Goal: Find contact information: Find contact information

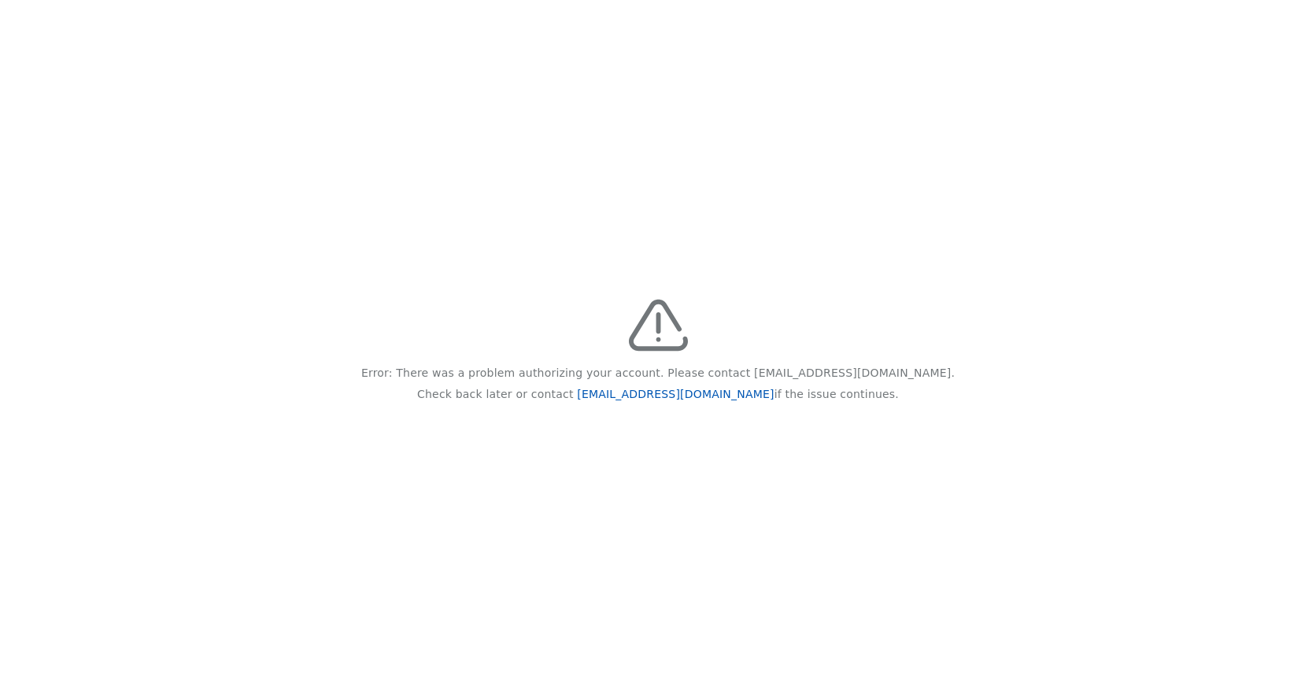
click at [663, 390] on link "feedback@recidiviz.org" at bounding box center [675, 394] width 197 height 13
drag, startPoint x: 426, startPoint y: 368, endPoint x: 875, endPoint y: 435, distance: 454.3
click at [875, 435] on div "Error: There was a problem authorizing your account. Please contact feedback@re…" at bounding box center [658, 350] width 1316 height 700
click at [577, 275] on div "Error: There was a problem authorizing your account. Please contact feedback@re…" at bounding box center [658, 350] width 1316 height 700
drag, startPoint x: 588, startPoint y: 291, endPoint x: 853, endPoint y: 500, distance: 337.4
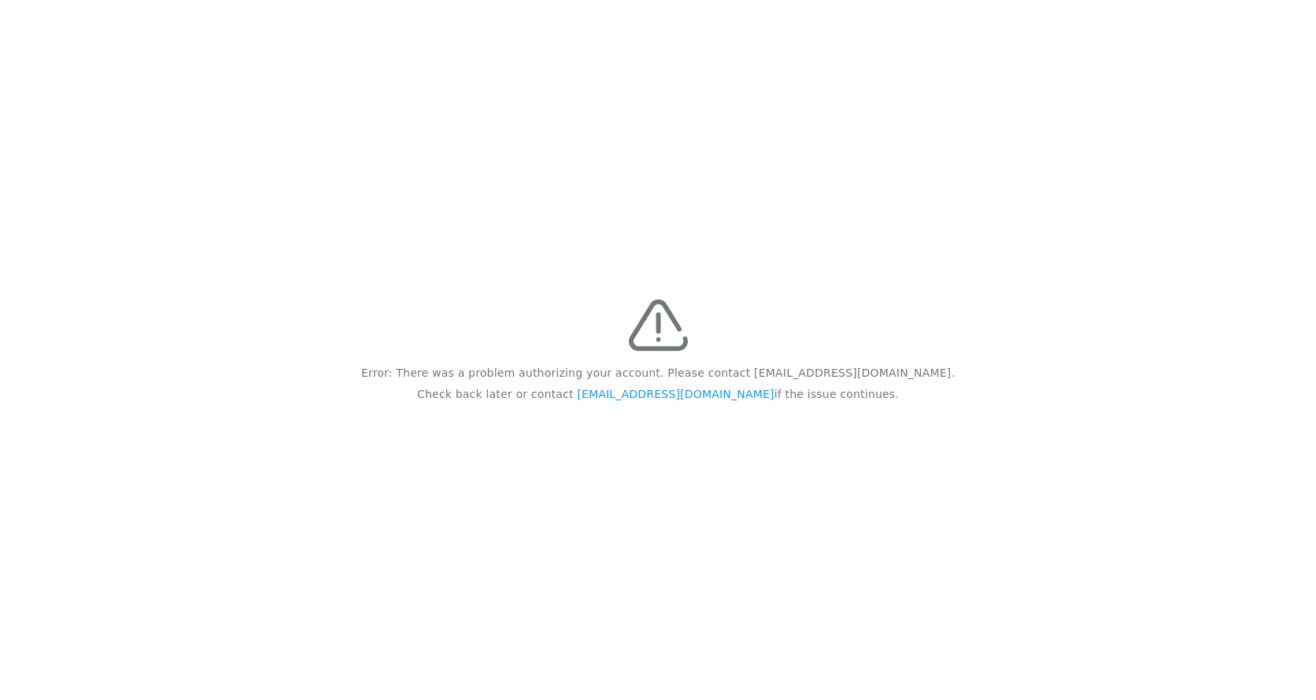
click at [853, 500] on div "Error: There was a problem authorizing your account. Please contact [EMAIL_ADDR…" at bounding box center [658, 350] width 1316 height 700
copy div "Error: There was a problem authorizing your account. Please contact [EMAIL_ADDR…"
click at [502, 575] on div "Error: There was a problem authorizing your account. Please contact [EMAIL_ADDR…" at bounding box center [658, 350] width 1316 height 700
